Goal: Task Accomplishment & Management: Use online tool/utility

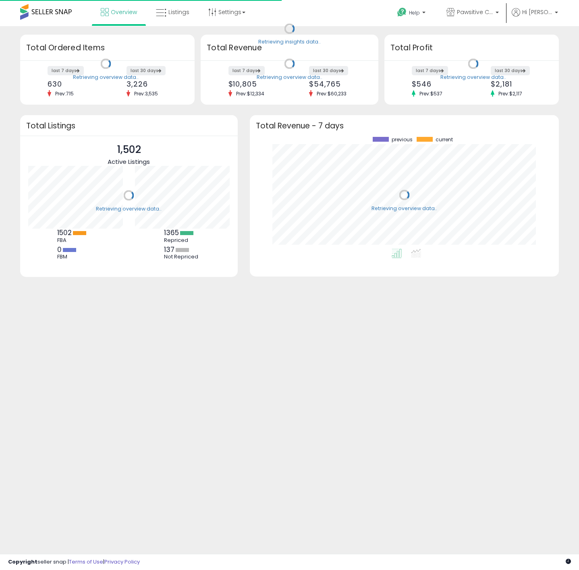
scroll to position [112, 293]
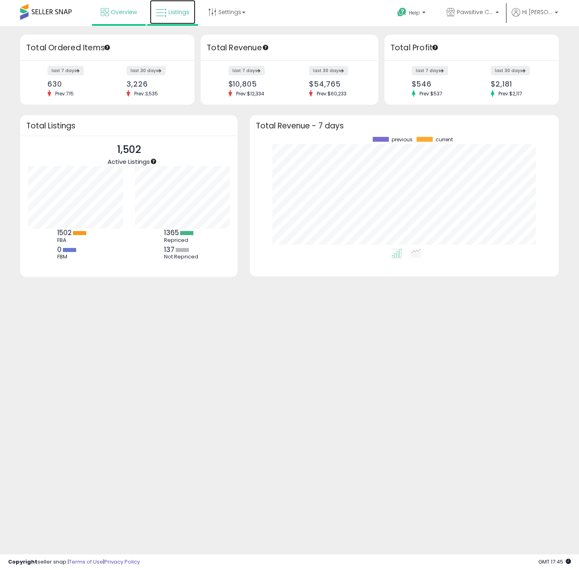
click at [171, 14] on span "Listings" at bounding box center [178, 12] width 21 height 8
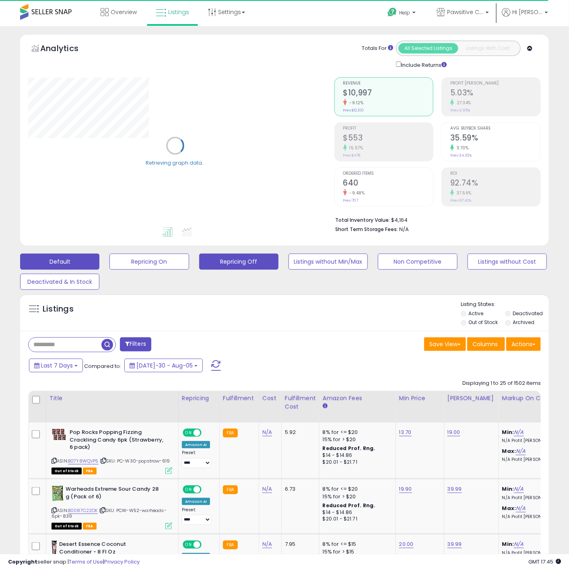
click at [189, 267] on button "Repricing Off" at bounding box center [149, 262] width 79 height 16
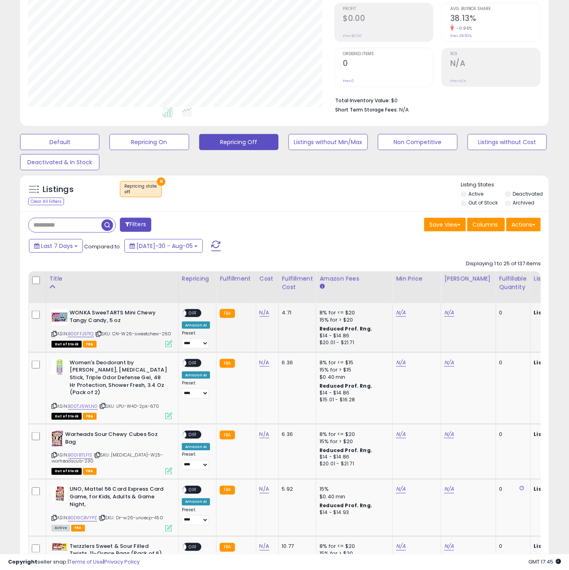
scroll to position [121, 0]
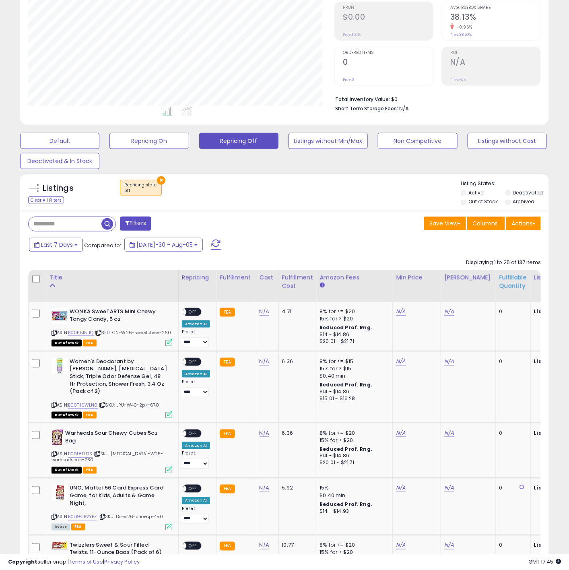
click at [506, 283] on div "Fulfillable Quantity" at bounding box center [514, 281] width 28 height 17
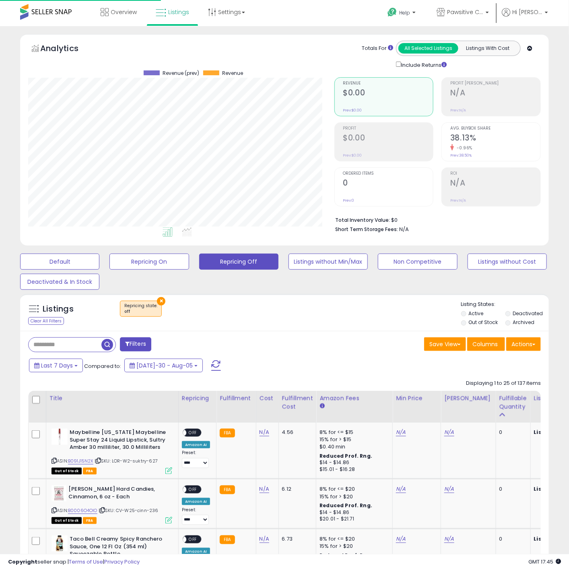
scroll to position [402417, 402276]
